Goal: Transaction & Acquisition: Download file/media

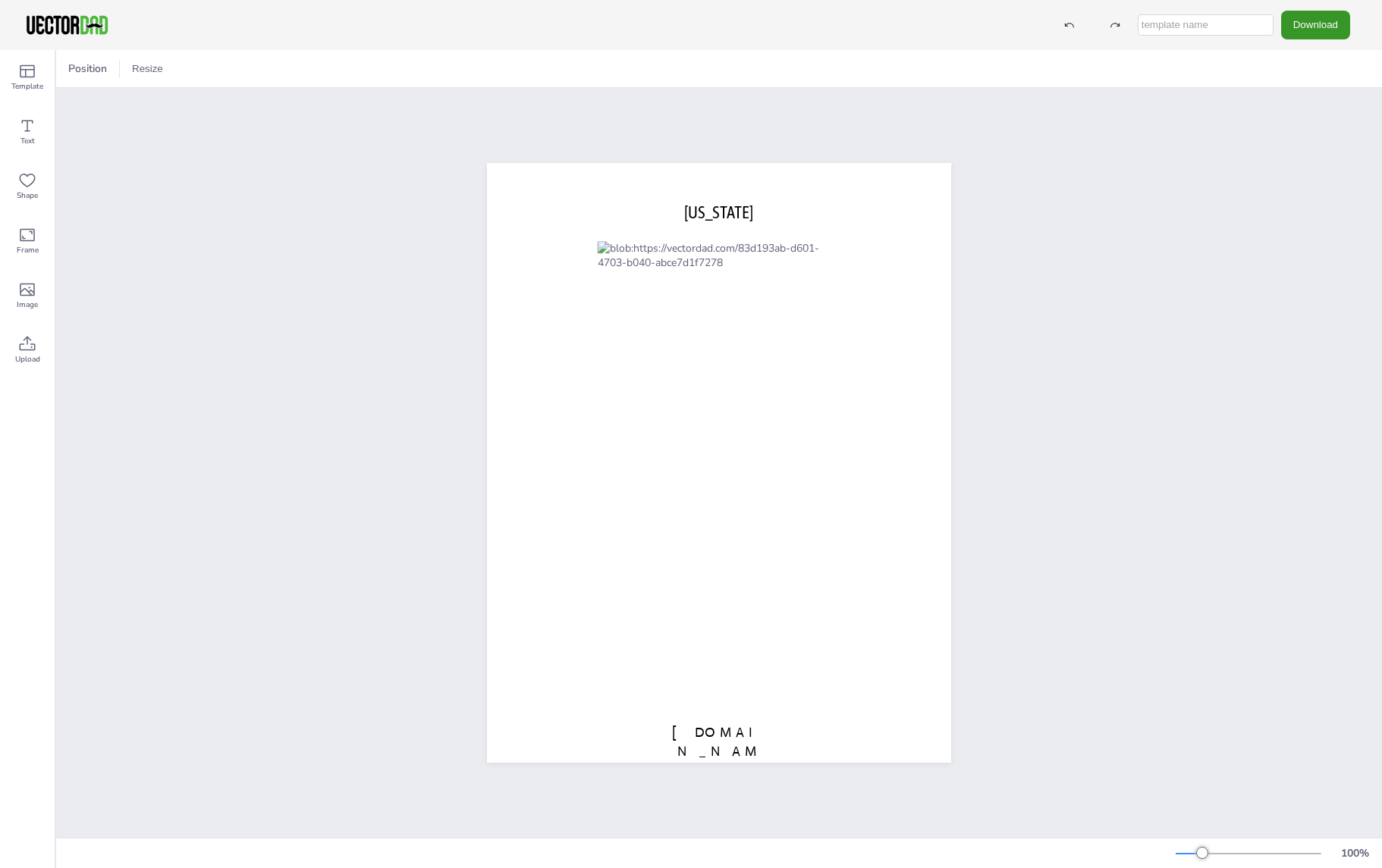
click at [1303, 23] on button "Download" at bounding box center [1316, 25] width 69 height 28
click at [1301, 163] on li "SVG" at bounding box center [1296, 155] width 124 height 31
click at [1316, 32] on button "Download" at bounding box center [1316, 25] width 69 height 28
click at [1303, 155] on li "SVG" at bounding box center [1296, 155] width 124 height 31
